Goal: Information Seeking & Learning: Learn about a topic

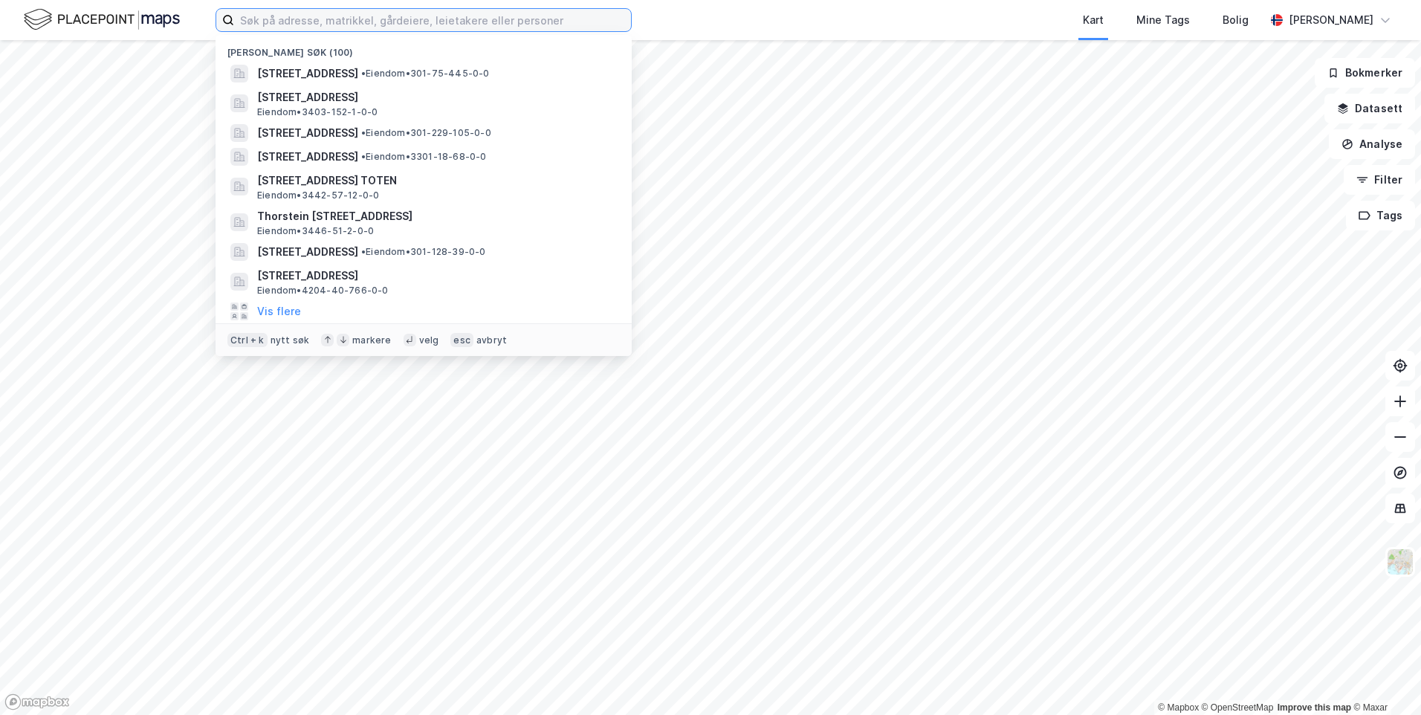
click at [398, 26] on input at bounding box center [432, 20] width 397 height 22
paste input "Hjellevegen 76 B"
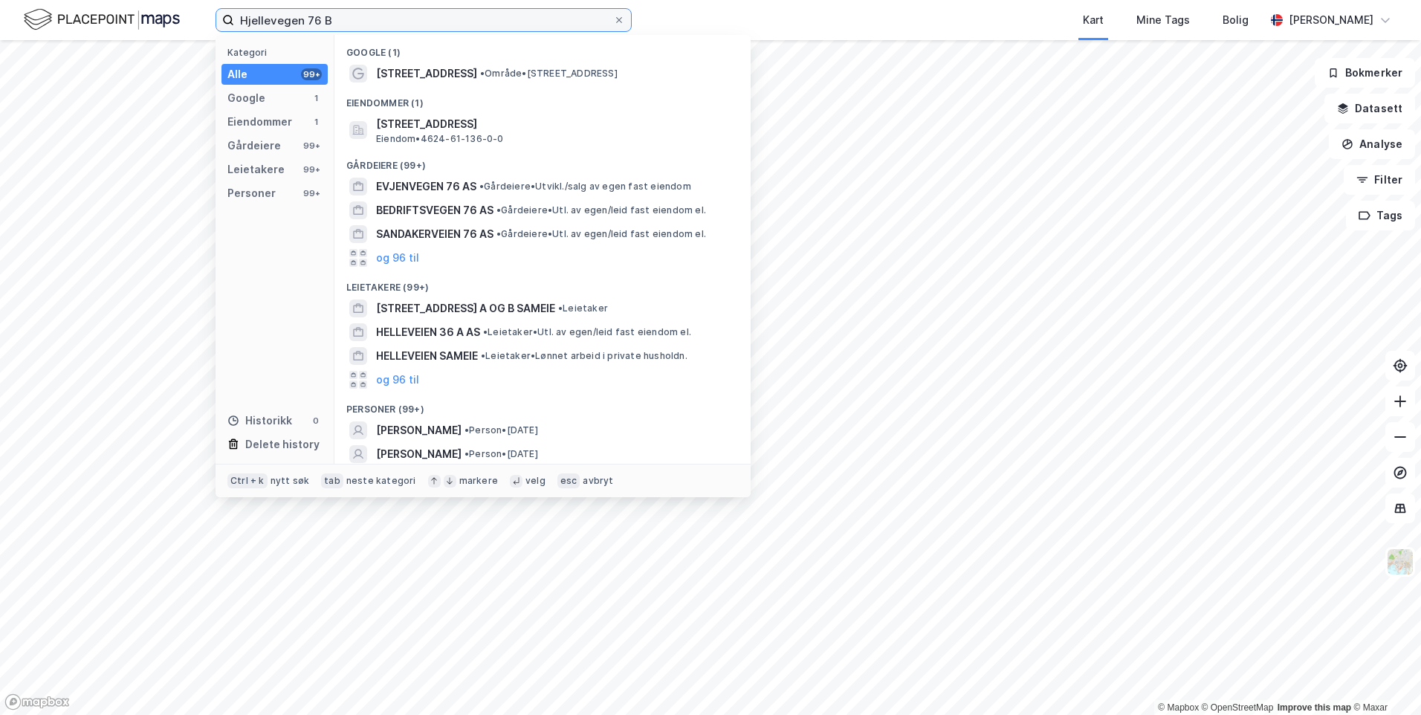
type input "Hjellevegen 76 B"
click at [524, 109] on div "Eiendommer (1)" at bounding box center [543, 98] width 416 height 27
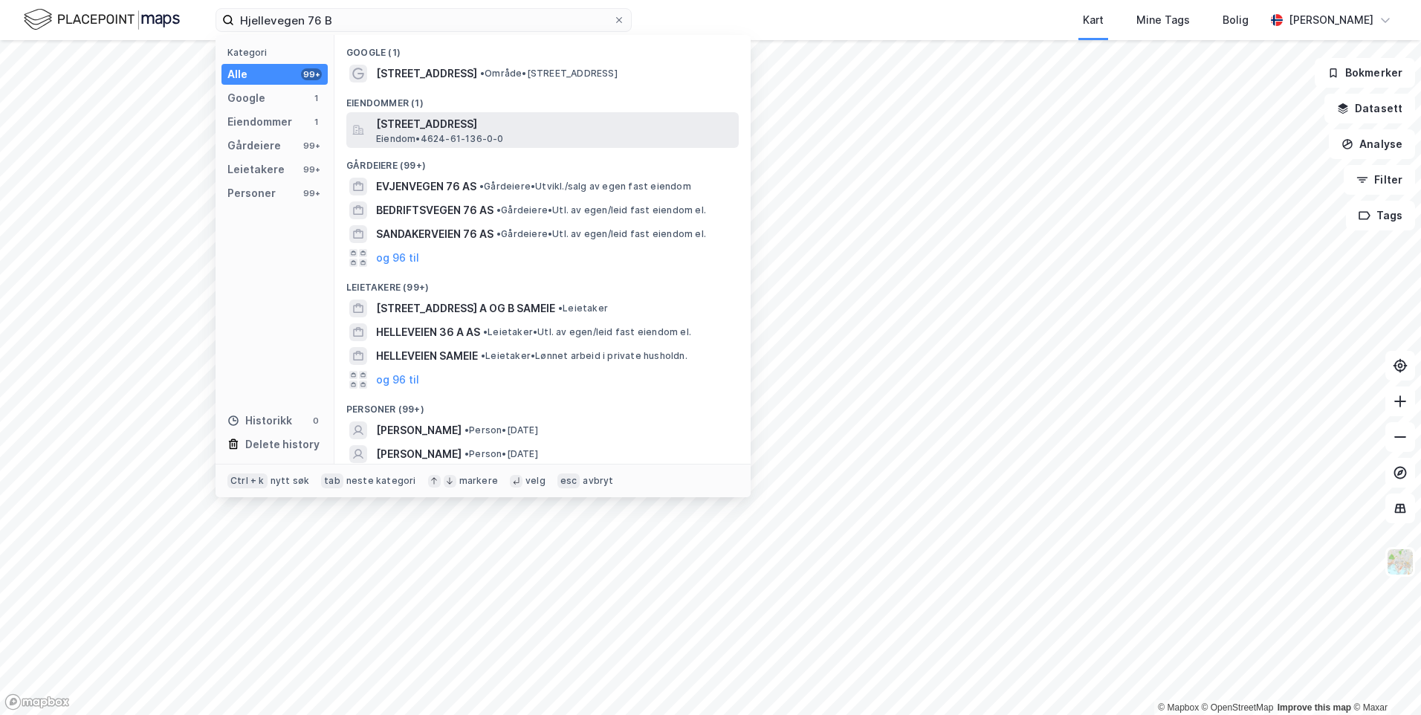
click at [528, 123] on span "[STREET_ADDRESS]" at bounding box center [554, 124] width 357 height 18
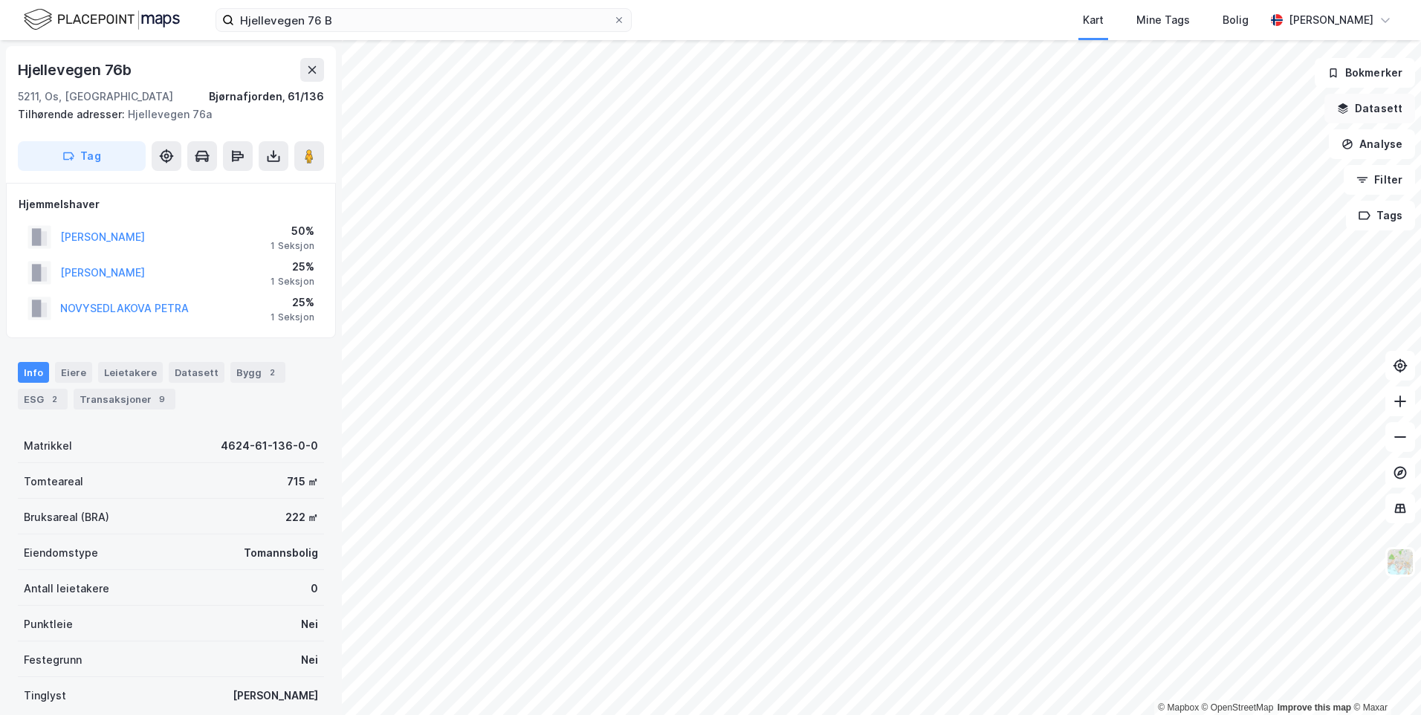
click at [1392, 108] on button "Datasett" at bounding box center [1370, 109] width 91 height 30
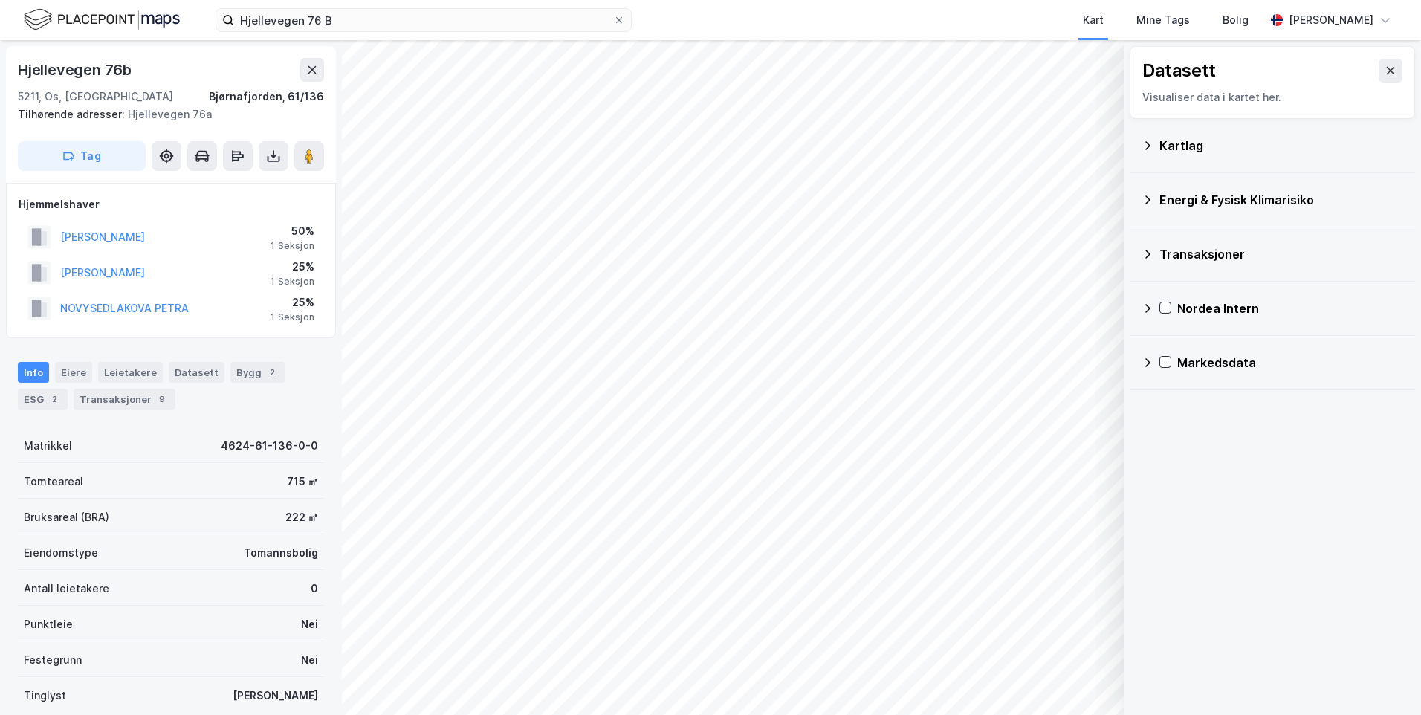
click at [1158, 141] on div "Kartlag" at bounding box center [1273, 146] width 262 height 36
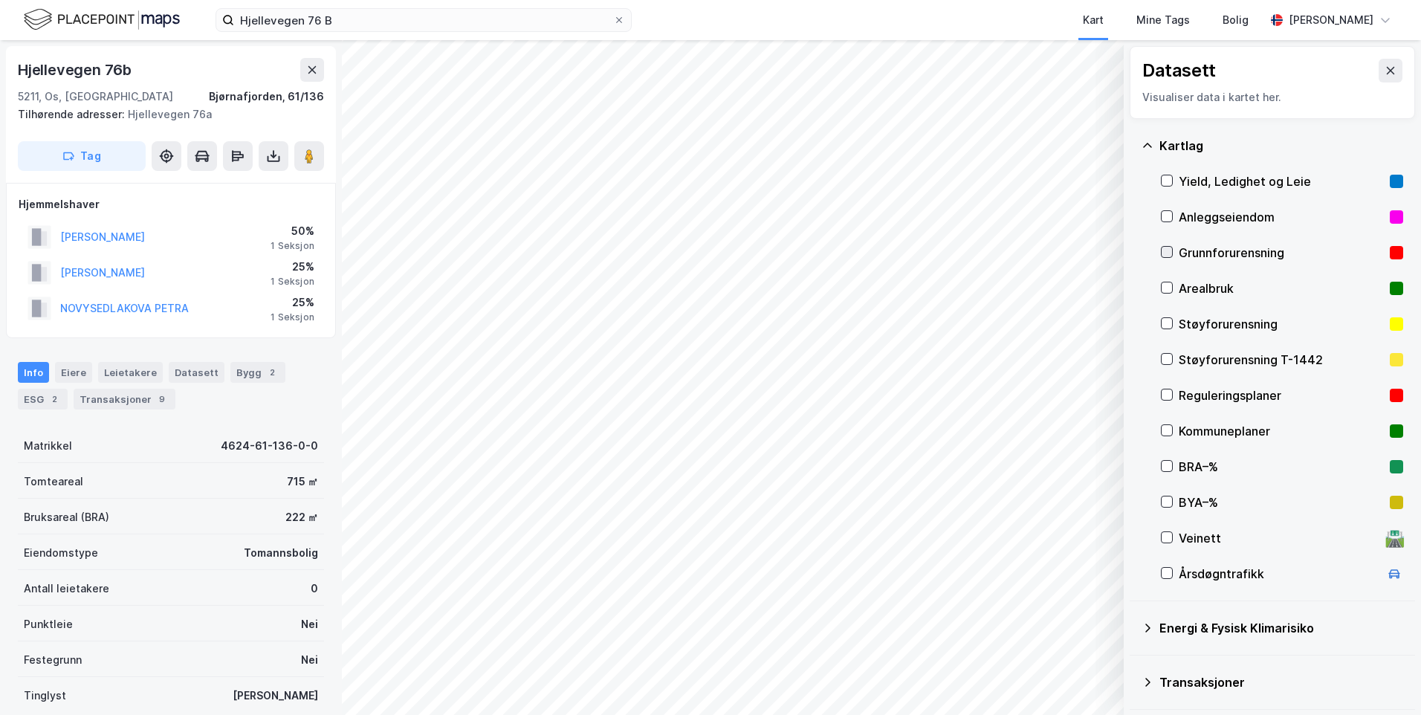
click at [1168, 248] on icon at bounding box center [1167, 252] width 10 height 10
click at [1149, 145] on icon at bounding box center [1148, 146] width 12 height 12
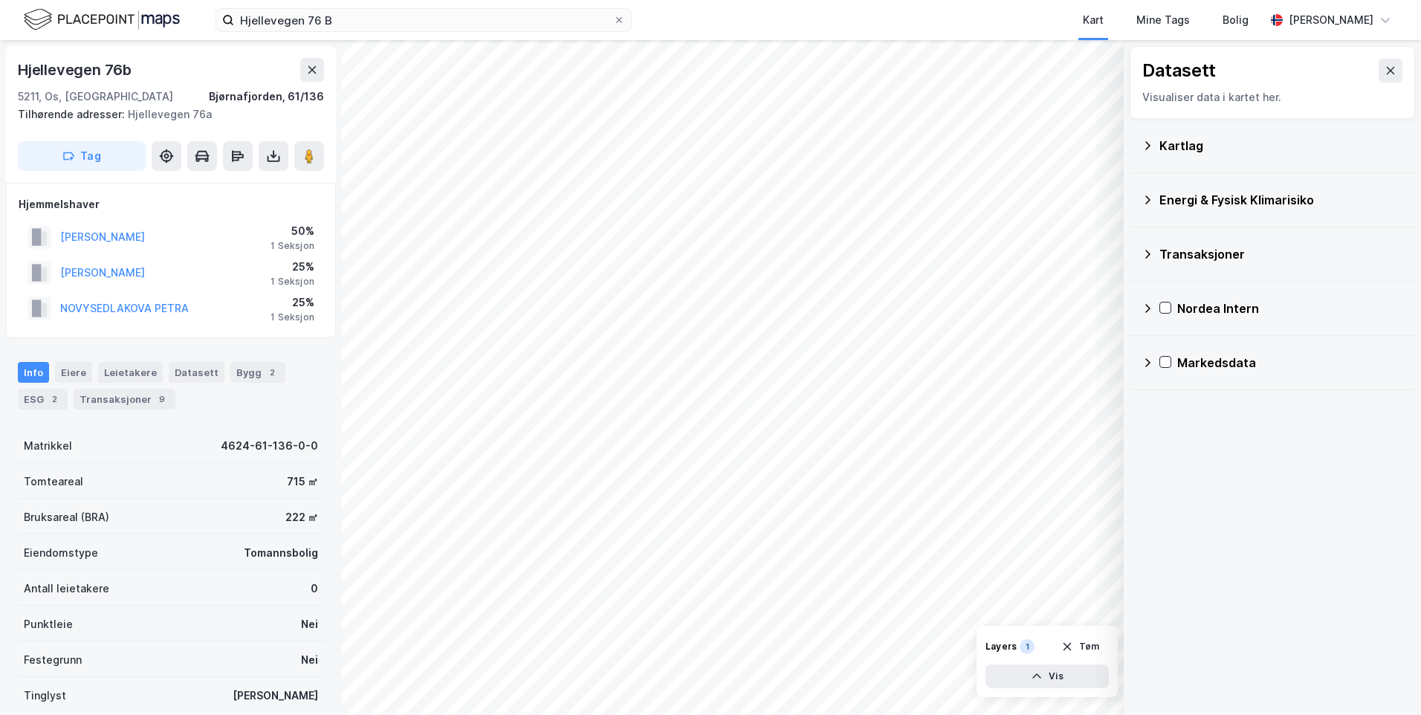
click at [1150, 196] on icon at bounding box center [1148, 200] width 12 height 12
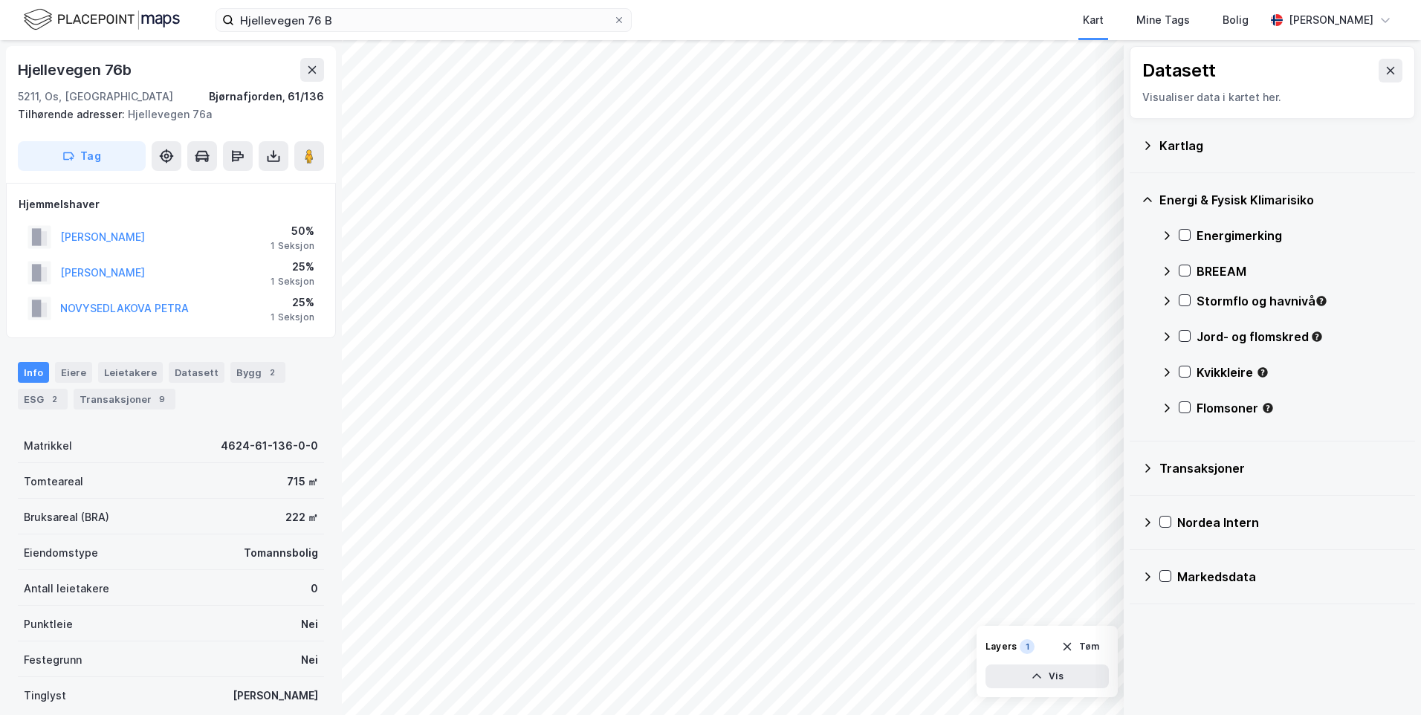
click at [1168, 236] on icon at bounding box center [1167, 235] width 5 height 9
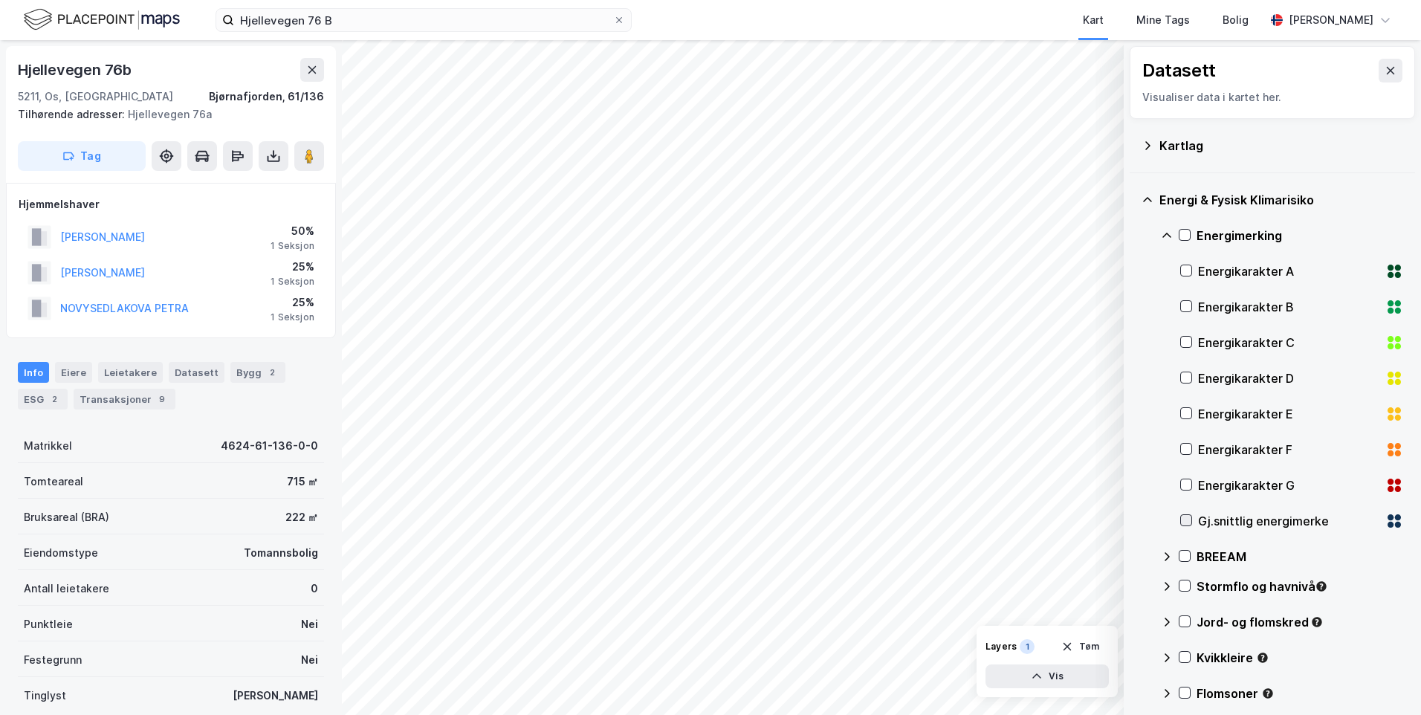
click at [1185, 517] on icon at bounding box center [1186, 520] width 10 height 10
click at [1166, 236] on icon at bounding box center [1167, 236] width 12 height 12
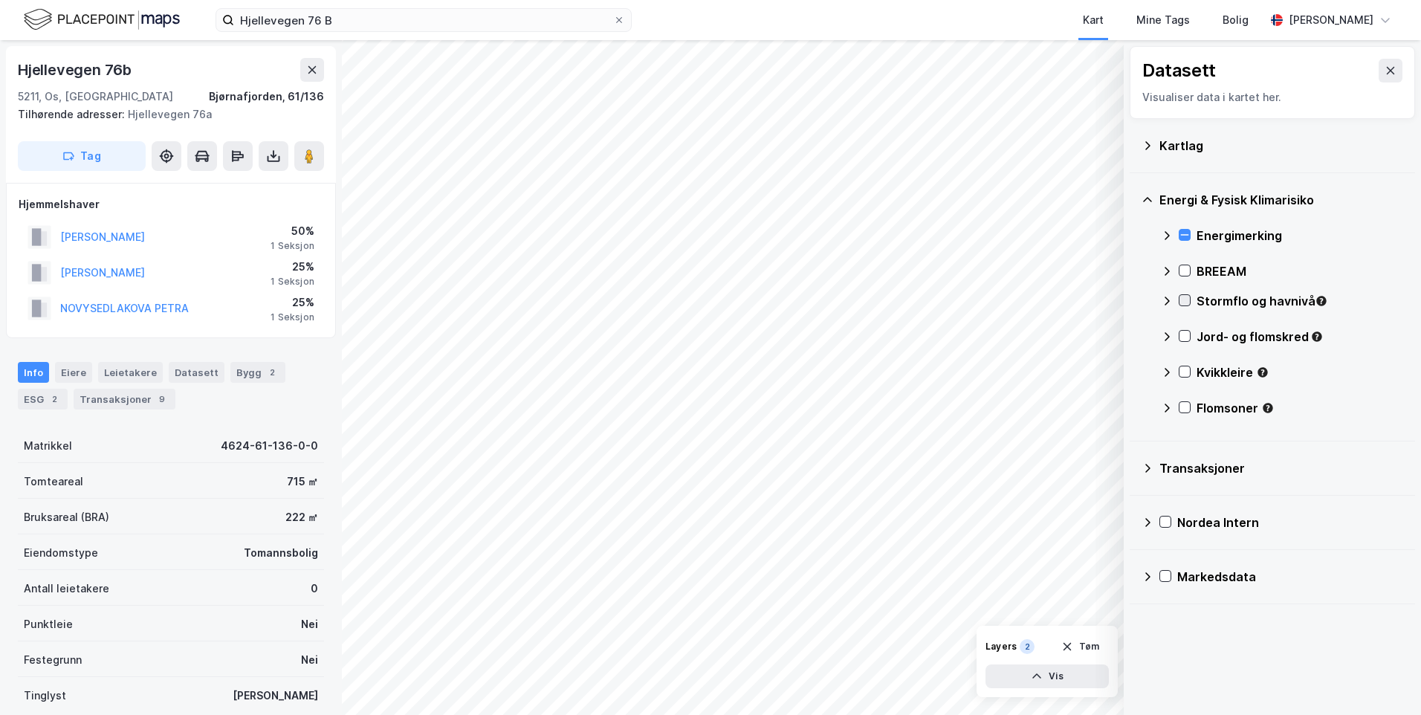
click at [1183, 298] on icon at bounding box center [1185, 300] width 10 height 10
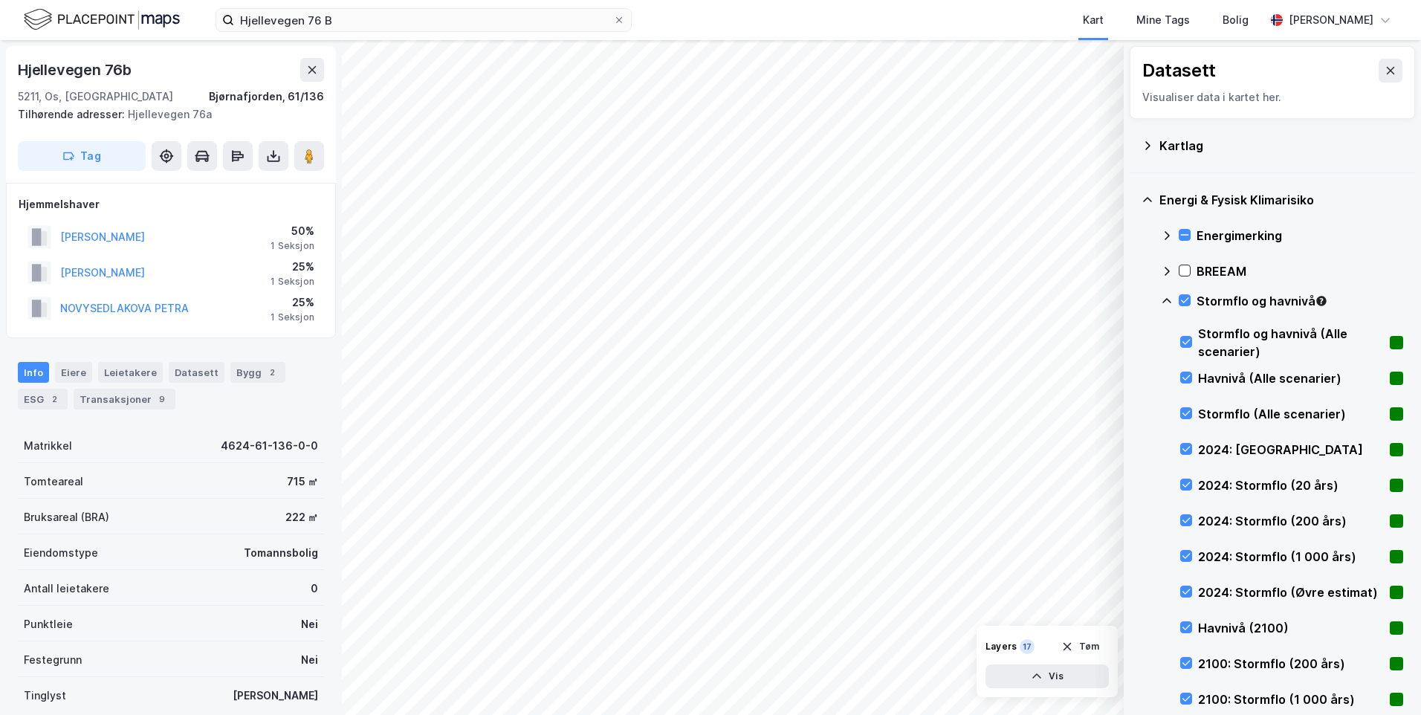
click at [1167, 300] on icon at bounding box center [1167, 301] width 12 height 12
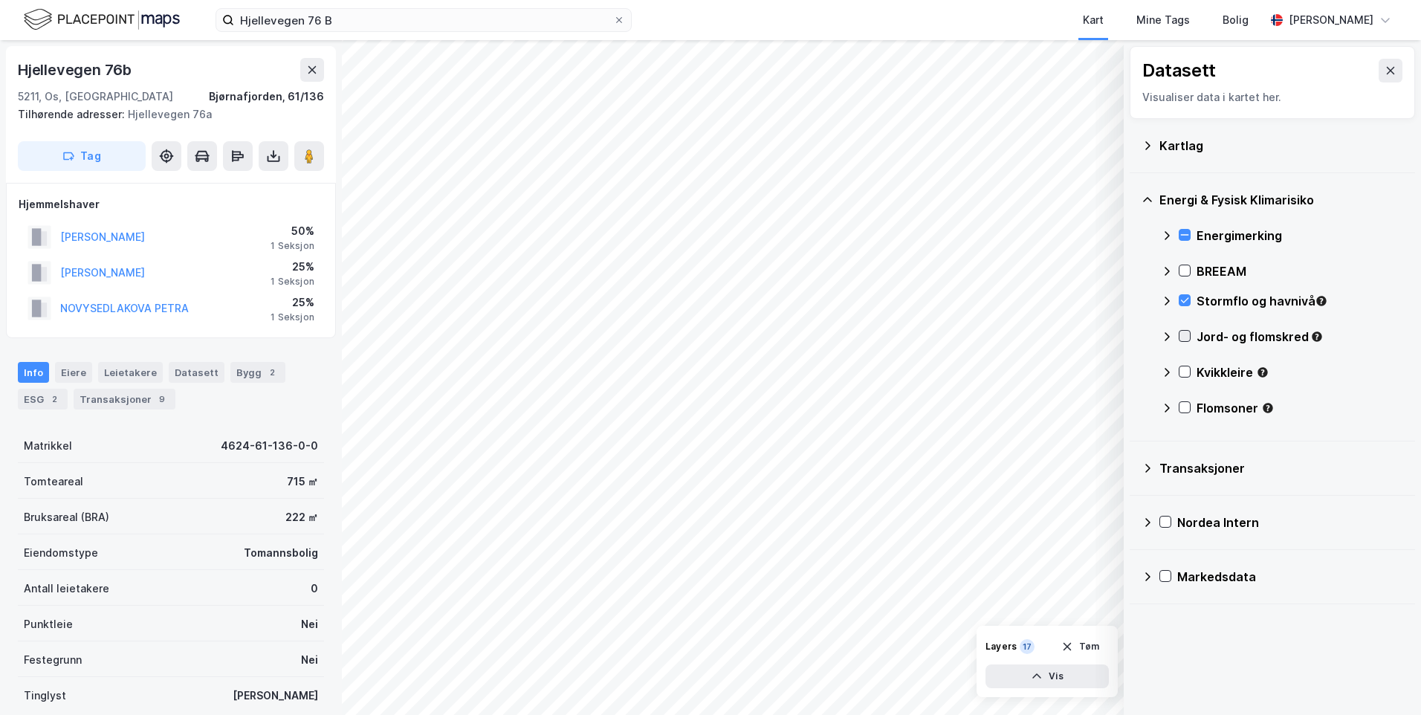
click at [1187, 337] on icon at bounding box center [1185, 336] width 10 height 10
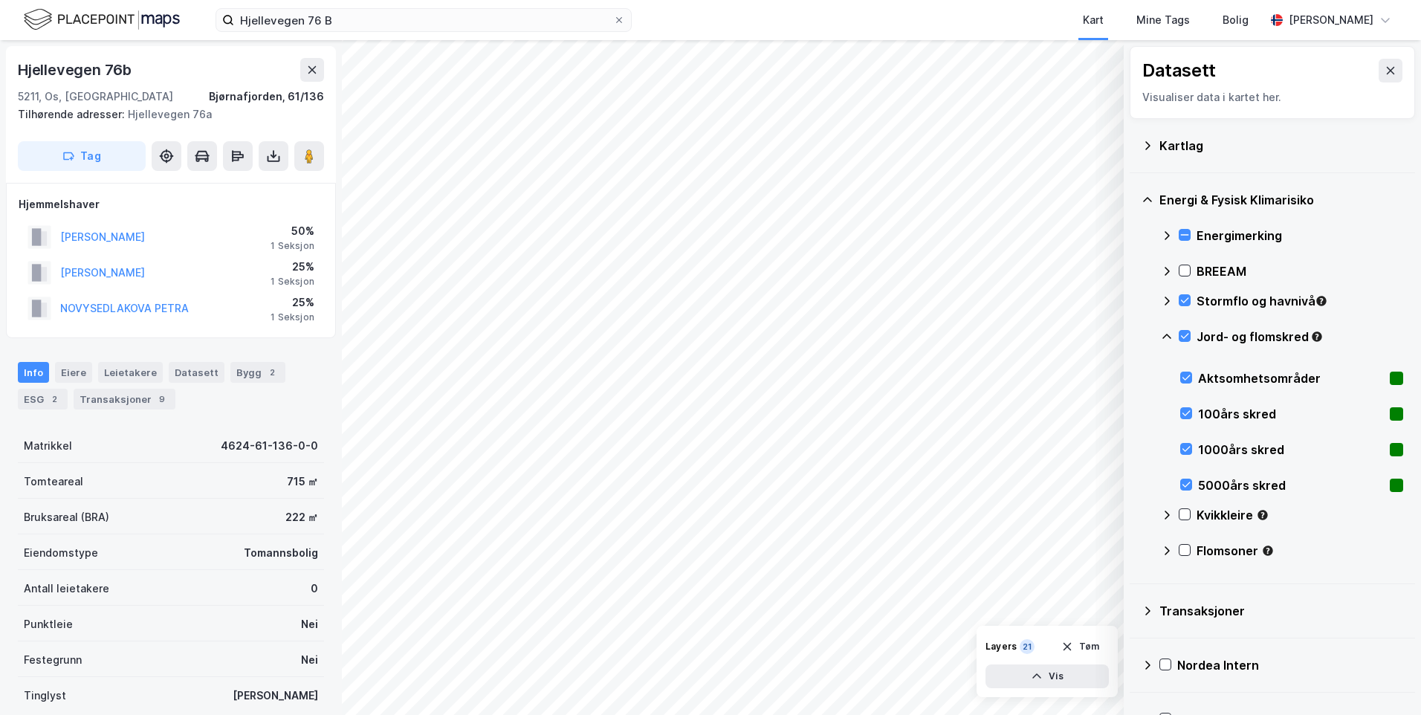
click at [1166, 331] on icon at bounding box center [1167, 337] width 12 height 12
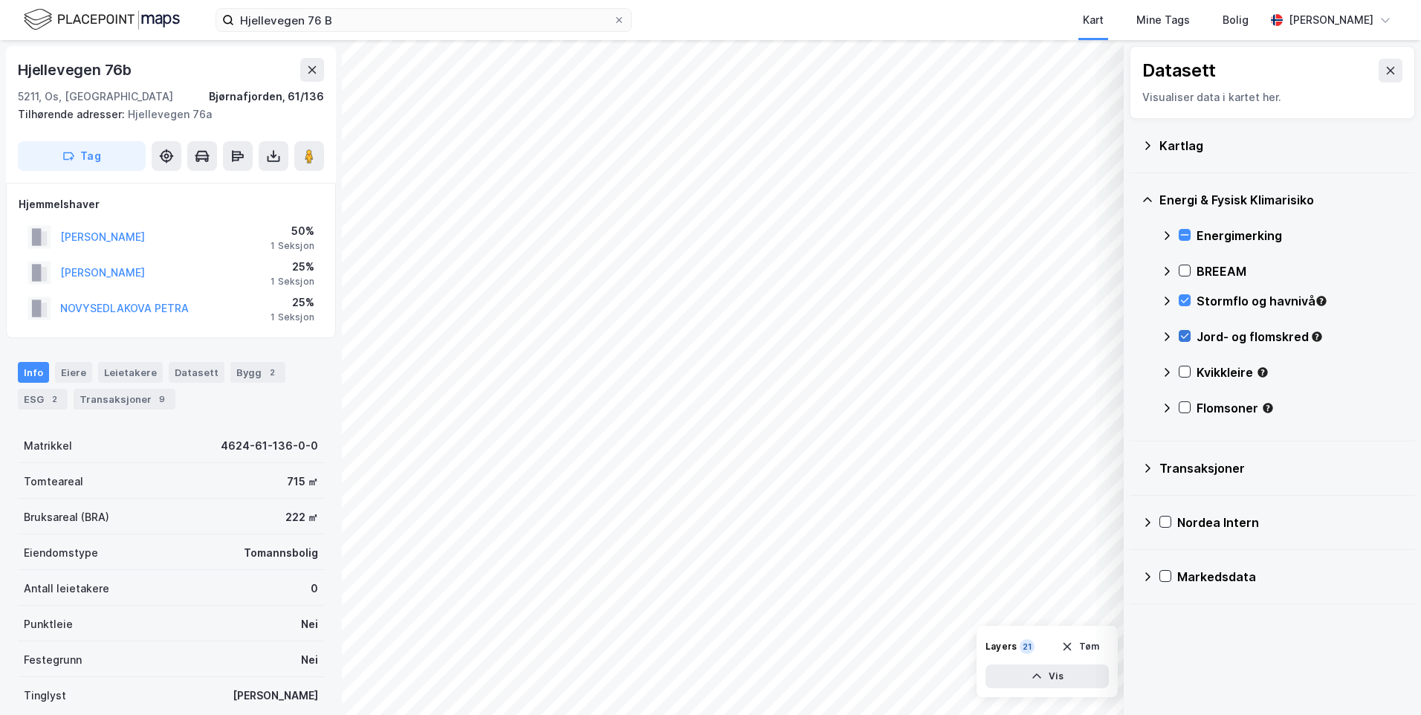
click at [1187, 332] on icon at bounding box center [1185, 336] width 10 height 10
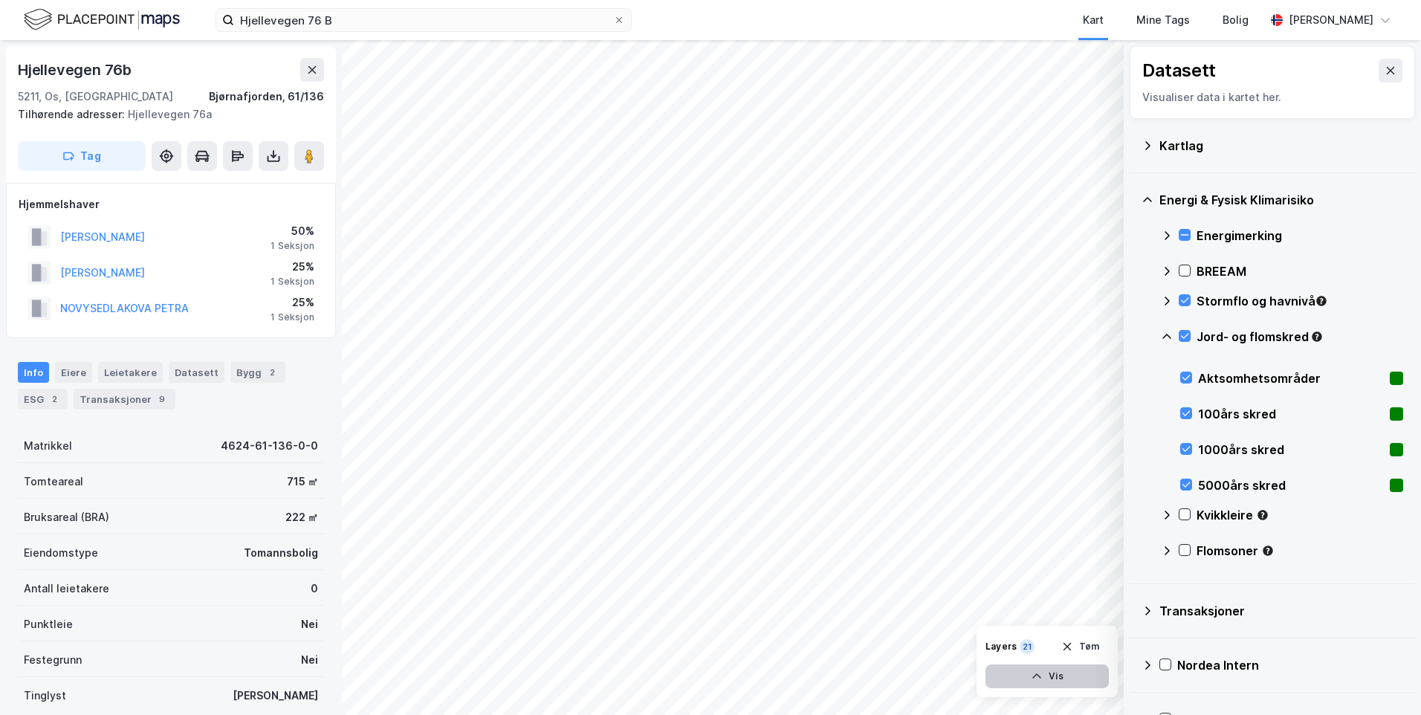
click at [1060, 674] on button "Vis" at bounding box center [1047, 677] width 123 height 24
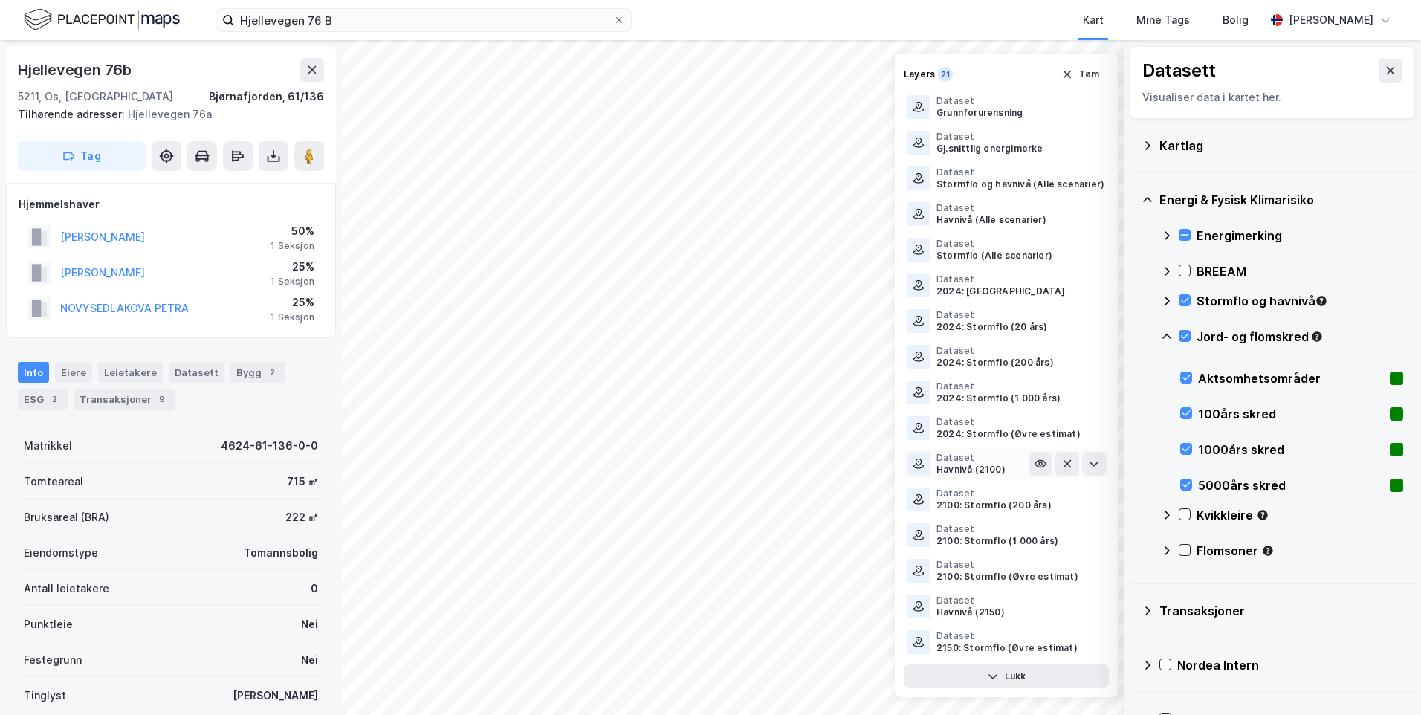
scroll to position [177, 0]
click at [1185, 332] on icon at bounding box center [1185, 336] width 10 height 10
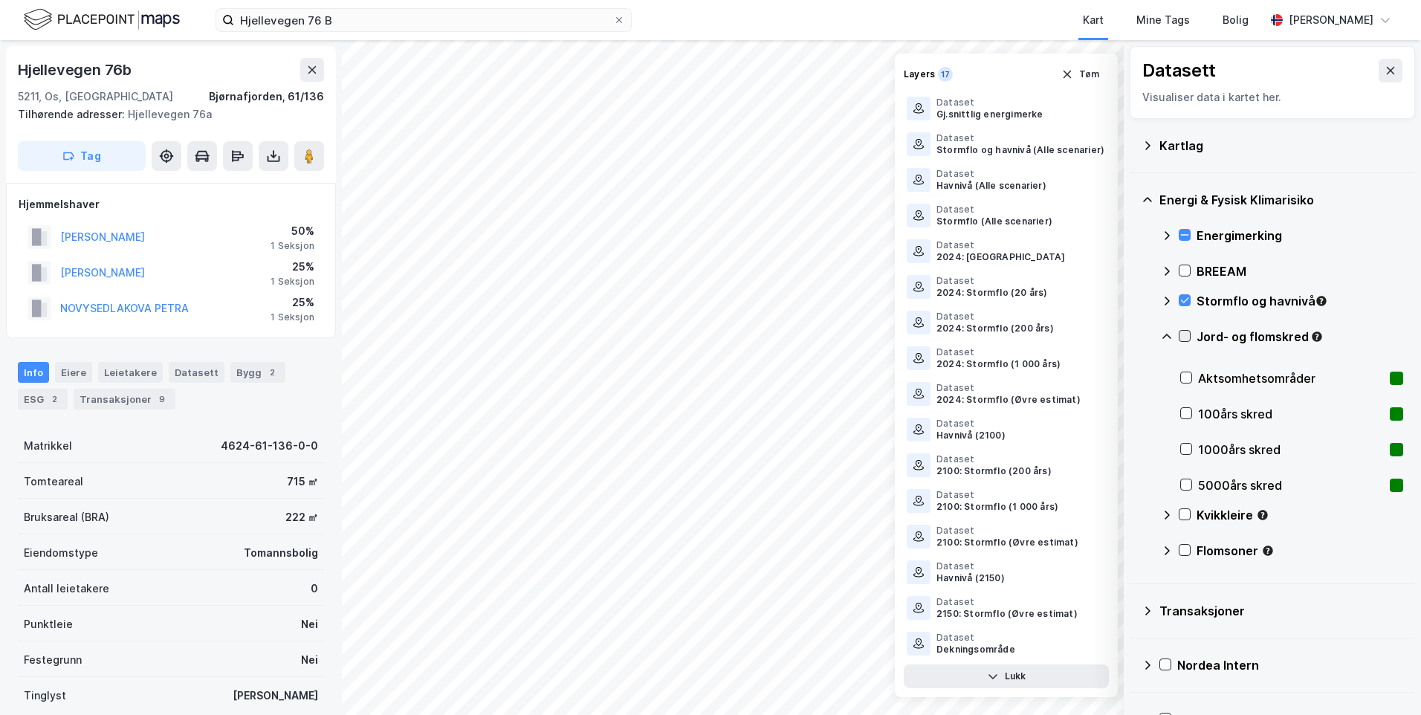
scroll to position [34, 0]
click at [1070, 684] on button "Lukk" at bounding box center [1006, 677] width 205 height 24
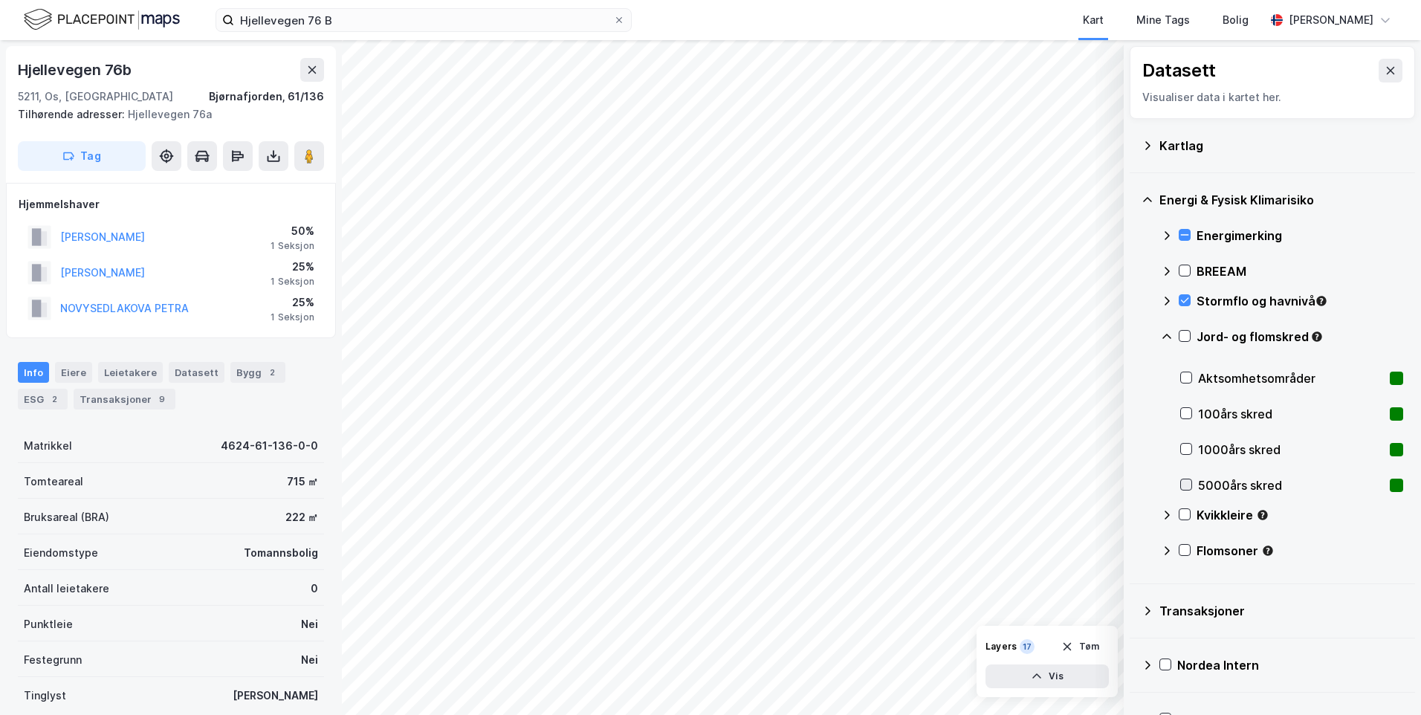
click at [1182, 482] on icon at bounding box center [1186, 485] width 10 height 10
click at [1187, 451] on icon at bounding box center [1187, 449] width 8 height 5
click at [1190, 372] on icon at bounding box center [1186, 377] width 10 height 10
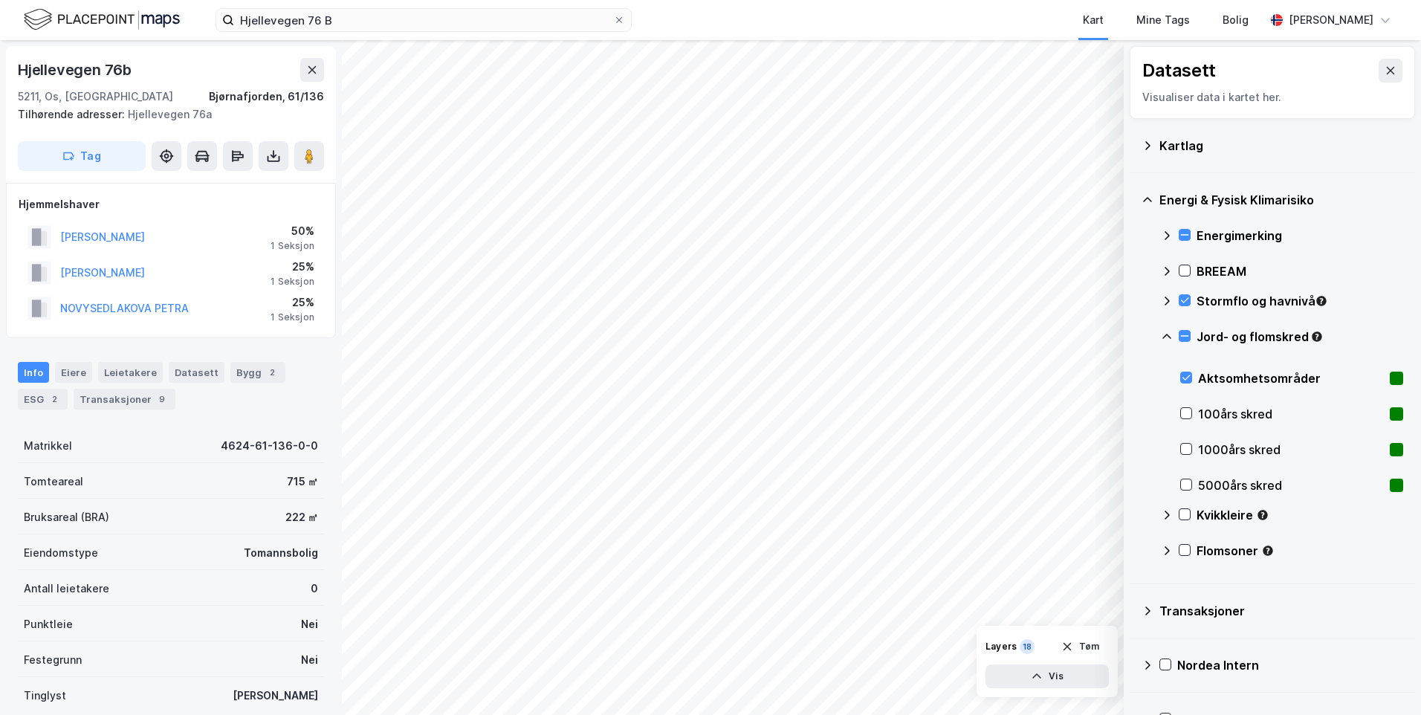
click at [1163, 332] on icon at bounding box center [1167, 337] width 12 height 12
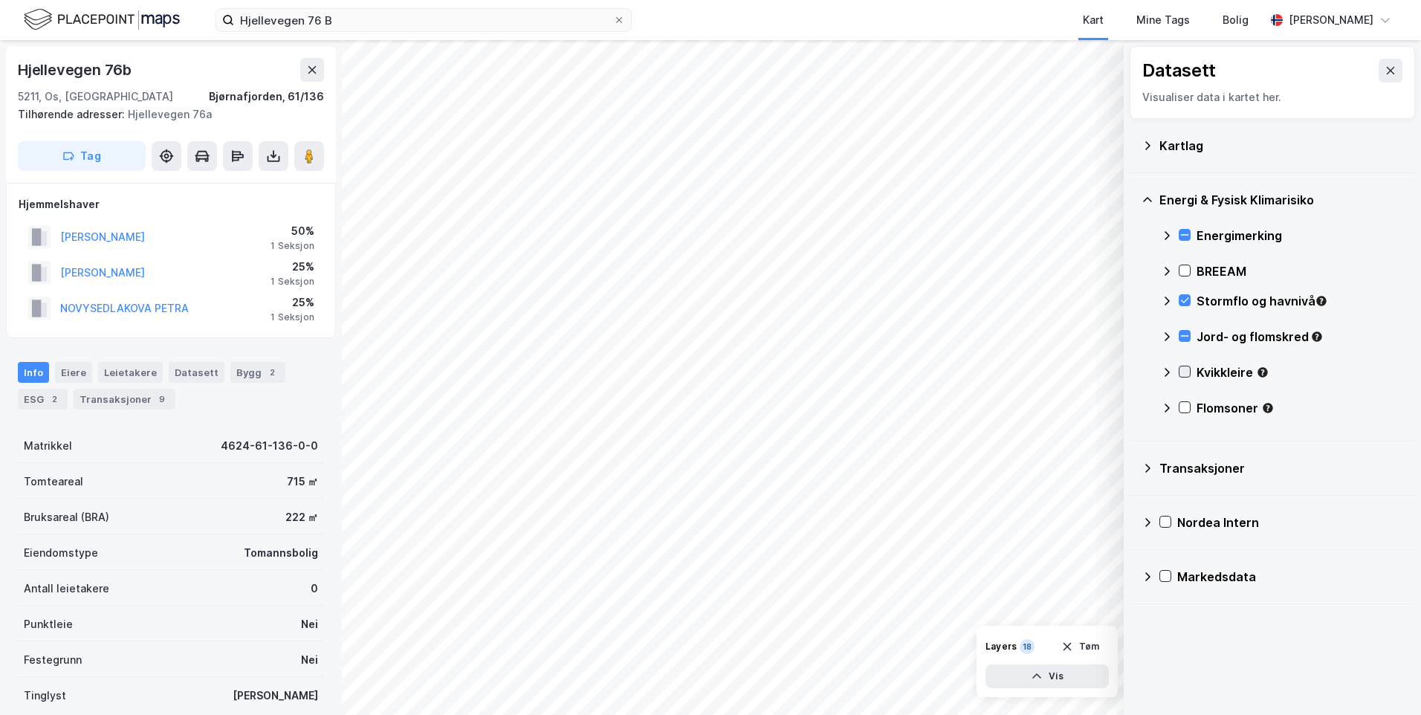
click at [1188, 375] on icon at bounding box center [1185, 372] width 10 height 10
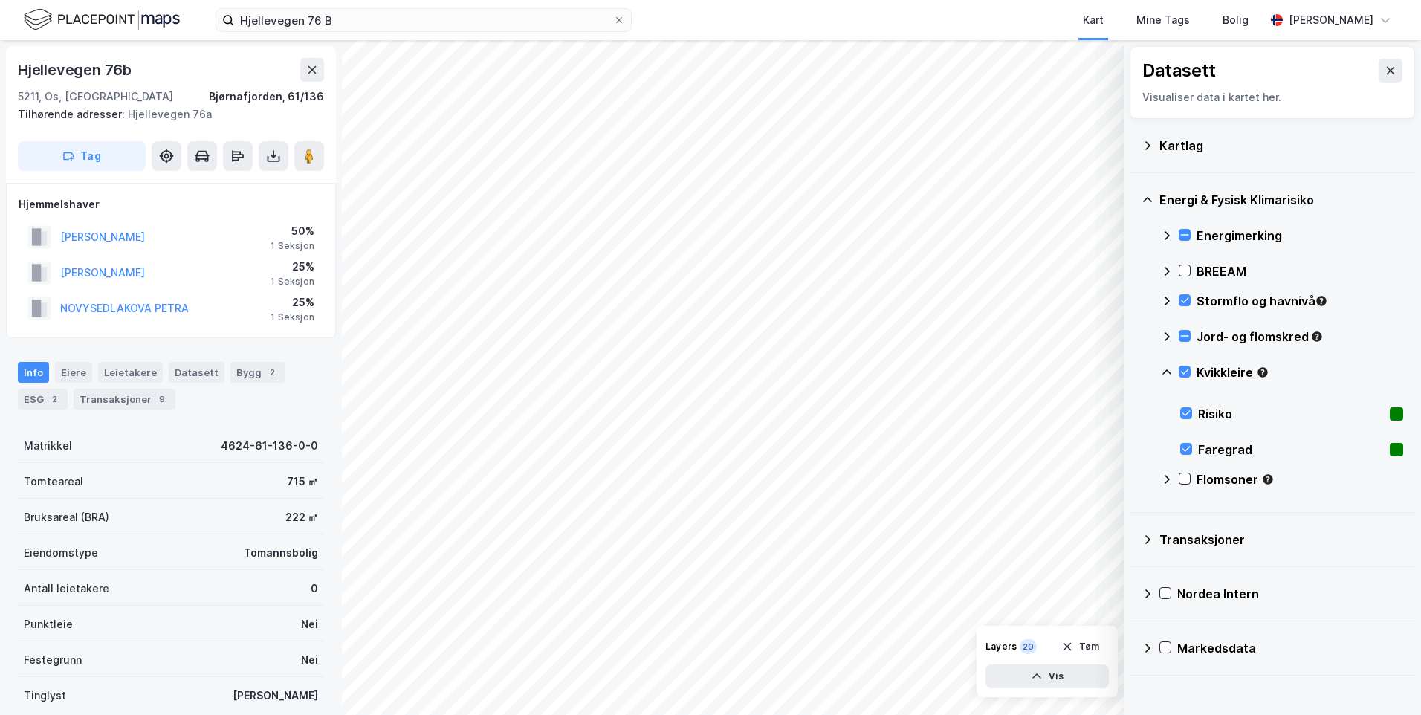
click at [1166, 367] on icon at bounding box center [1167, 373] width 12 height 12
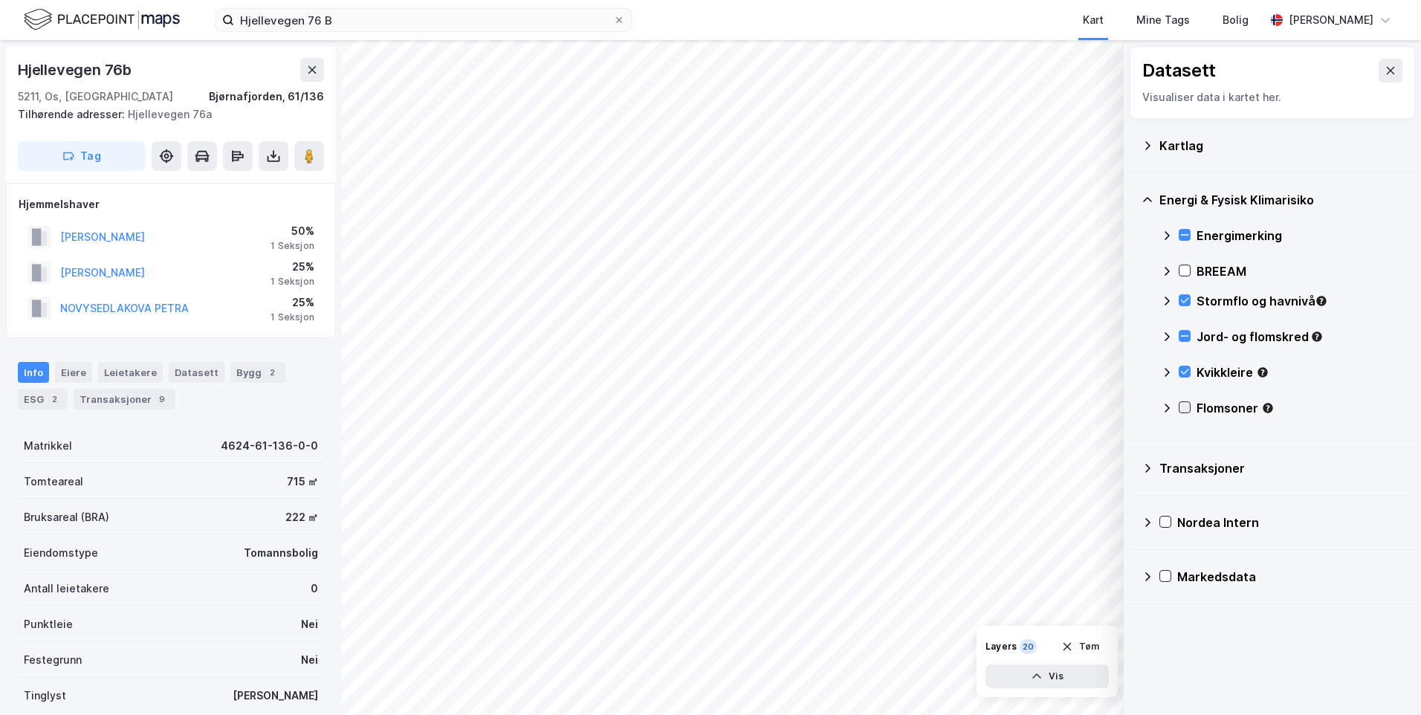
click at [1186, 408] on icon at bounding box center [1185, 407] width 8 height 5
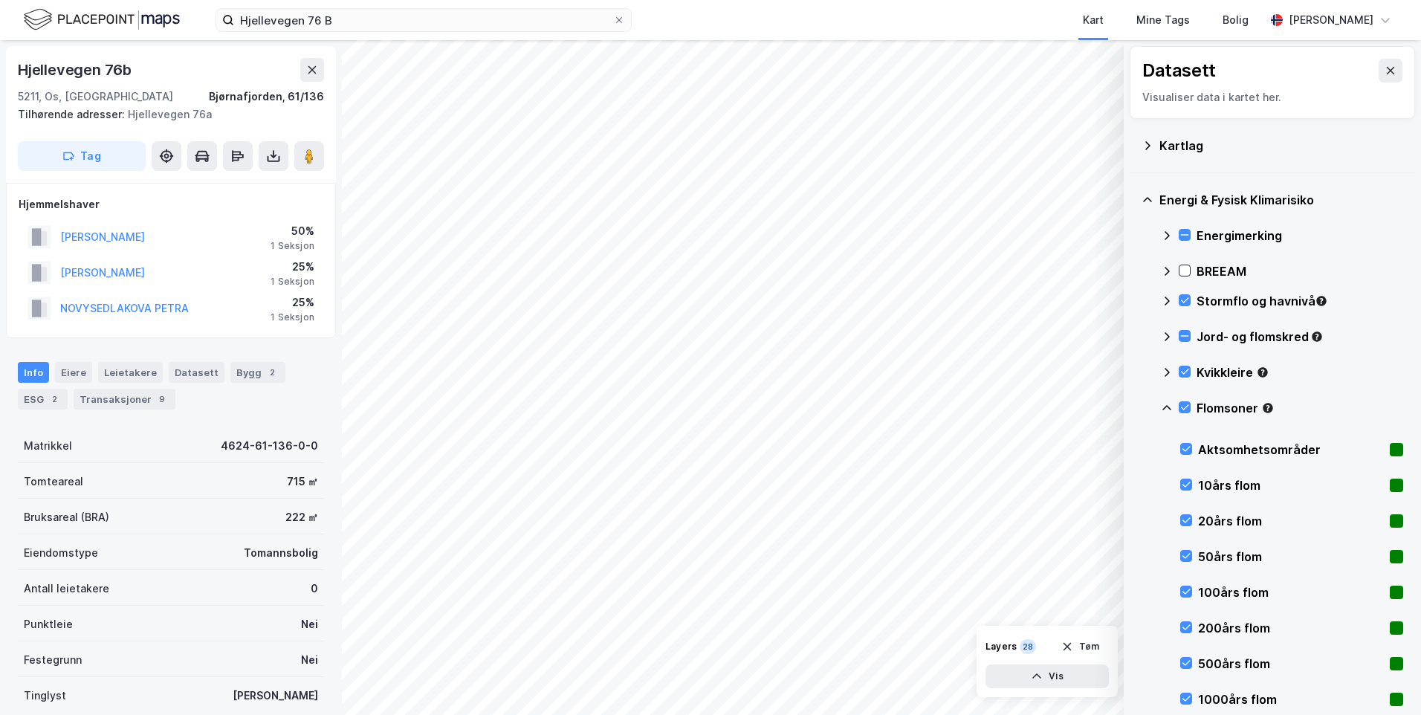
click at [1167, 407] on icon at bounding box center [1167, 408] width 12 height 12
